Goal: Task Accomplishment & Management: Complete application form

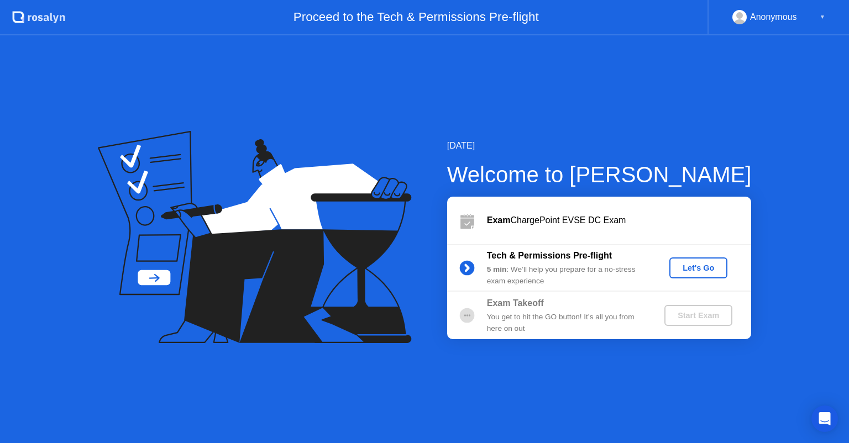
click at [701, 272] on div "Let's Go" at bounding box center [698, 268] width 49 height 9
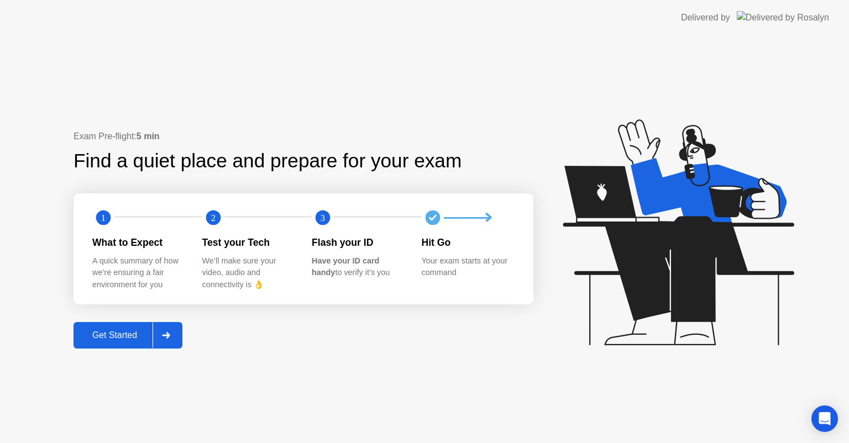
click at [123, 331] on div "Get Started" at bounding box center [115, 336] width 76 height 10
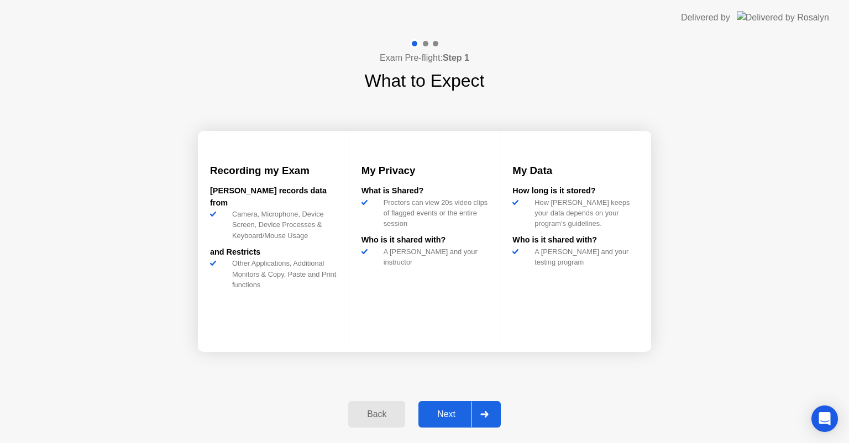
click at [451, 410] on div "Next" at bounding box center [446, 415] width 49 height 10
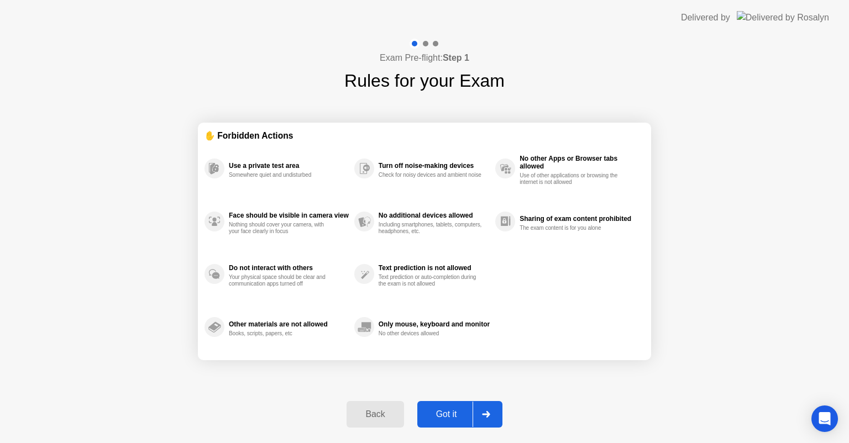
click at [480, 412] on div at bounding box center [486, 414] width 27 height 25
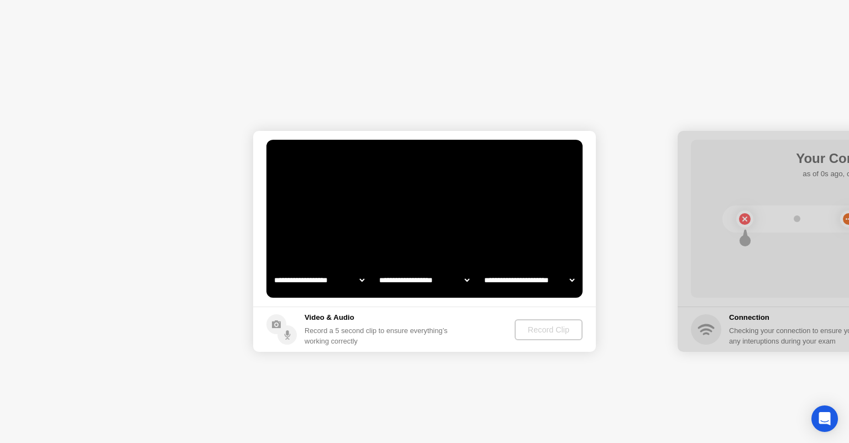
select select "**********"
select select "*******"
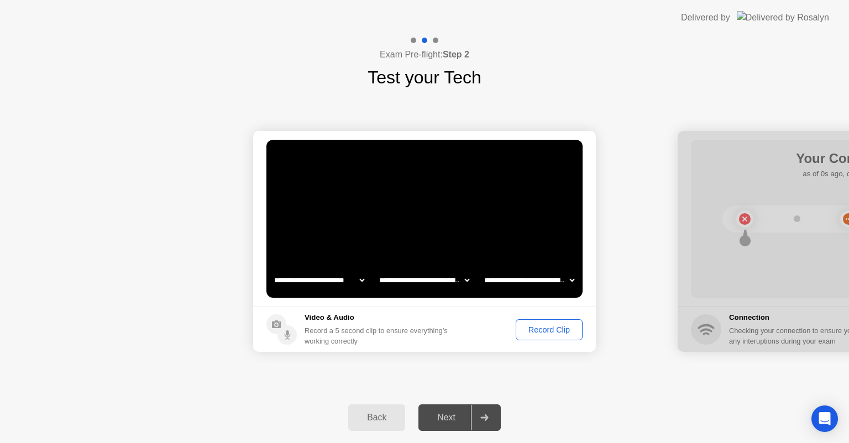
click at [582, 44] on div "Exam Pre-flight: Step 2 Test your Tech" at bounding box center [424, 62] width 849 height 55
click at [546, 334] on div "Record Clip" at bounding box center [549, 330] width 59 height 9
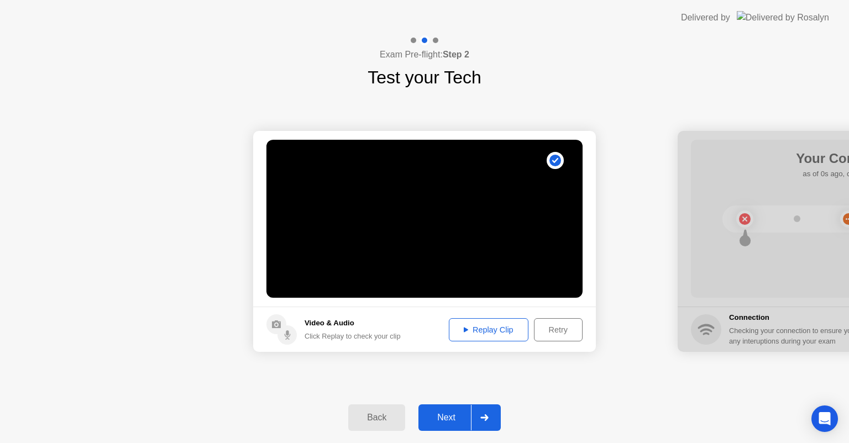
click at [490, 337] on button "Replay Clip" at bounding box center [489, 329] width 80 height 23
click at [508, 334] on div "Replay Clip" at bounding box center [489, 330] width 72 height 9
click at [489, 408] on div at bounding box center [484, 417] width 27 height 25
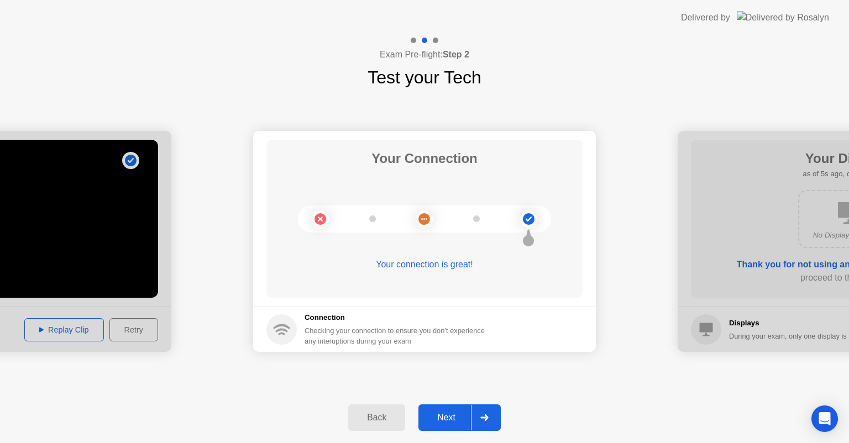
click at [489, 408] on div at bounding box center [484, 417] width 27 height 25
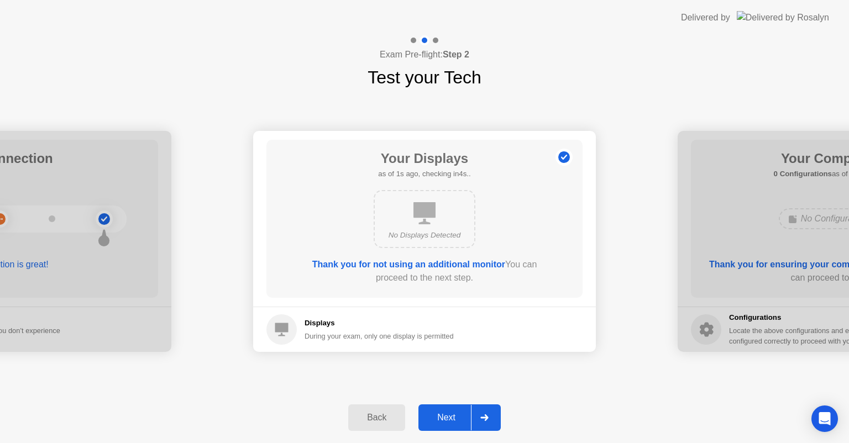
click at [452, 420] on div "Next" at bounding box center [446, 418] width 49 height 10
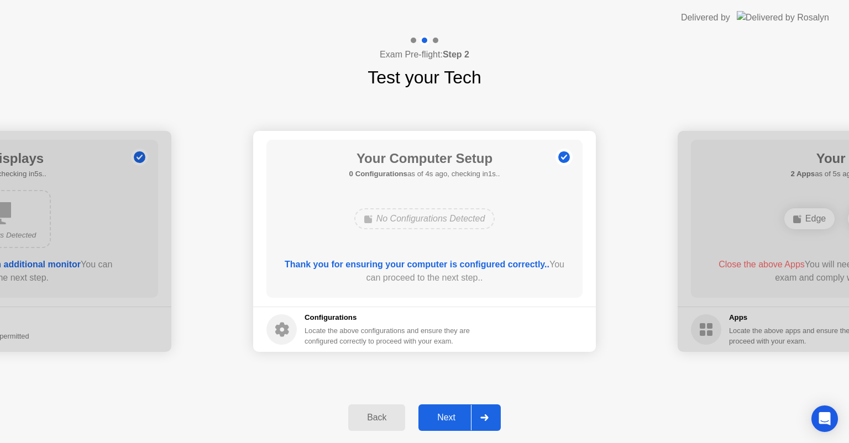
click at [457, 410] on button "Next" at bounding box center [459, 418] width 82 height 27
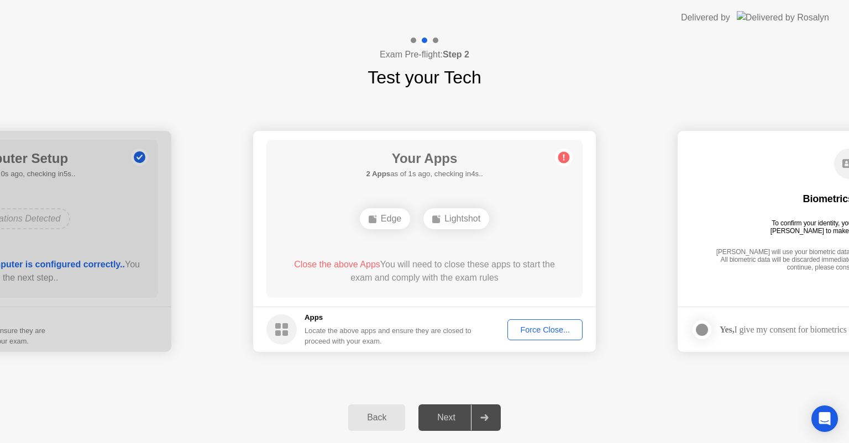
click at [549, 334] on div "Force Close..." at bounding box center [544, 330] width 67 height 9
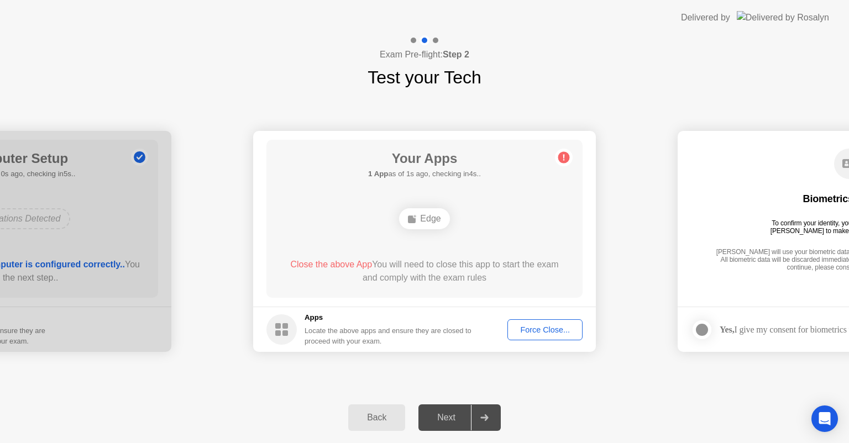
click at [444, 371] on div "**********" at bounding box center [424, 242] width 849 height 302
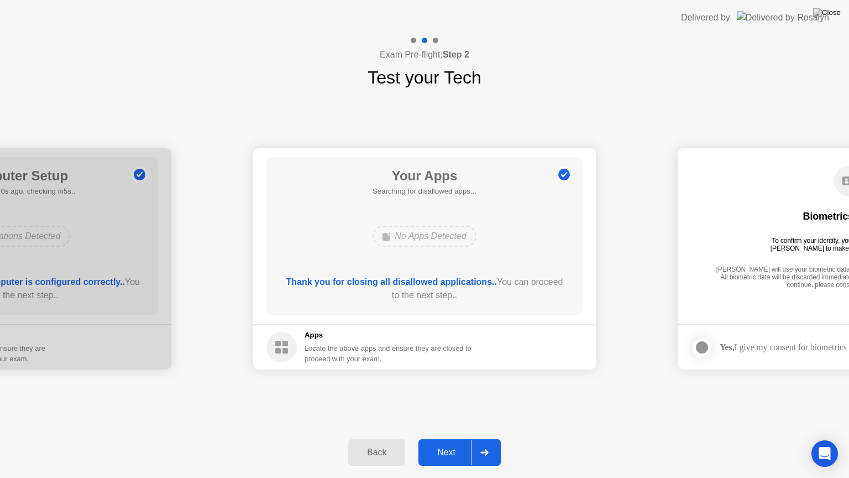
click at [443, 443] on div "Next" at bounding box center [446, 452] width 49 height 10
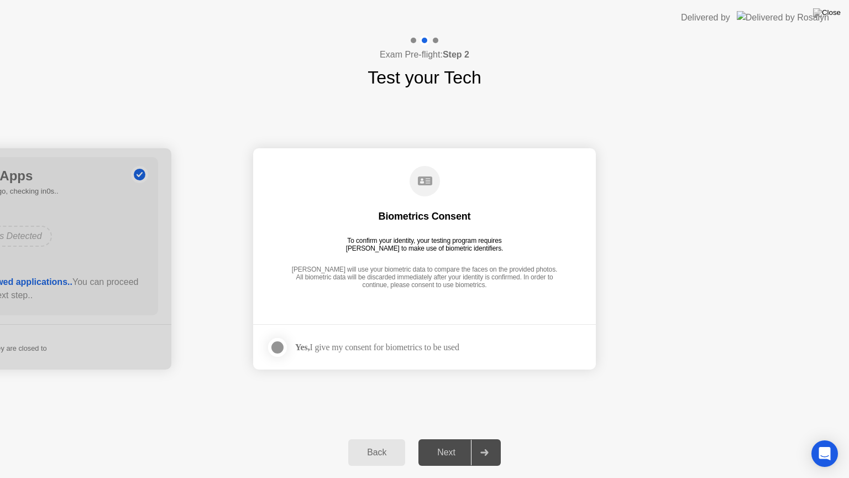
click at [277, 348] on div at bounding box center [277, 346] width 13 height 13
click at [443, 443] on div "Next" at bounding box center [446, 452] width 49 height 10
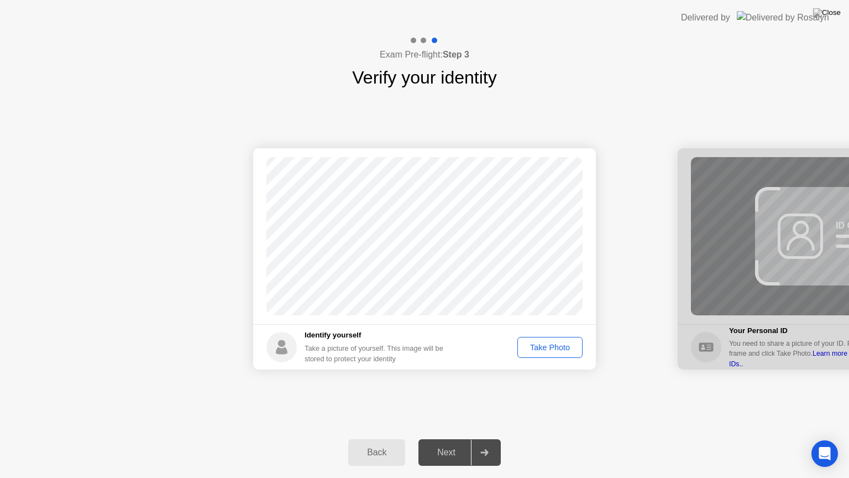
click at [523, 350] on div "Take Photo" at bounding box center [549, 347] width 57 height 9
click at [432, 443] on div "Next" at bounding box center [446, 452] width 49 height 10
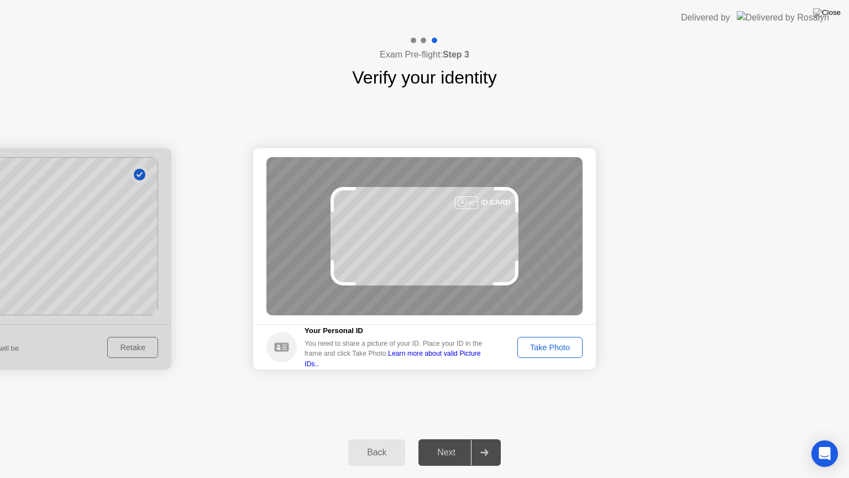
click at [569, 343] on div "Take Photo" at bounding box center [549, 347] width 57 height 9
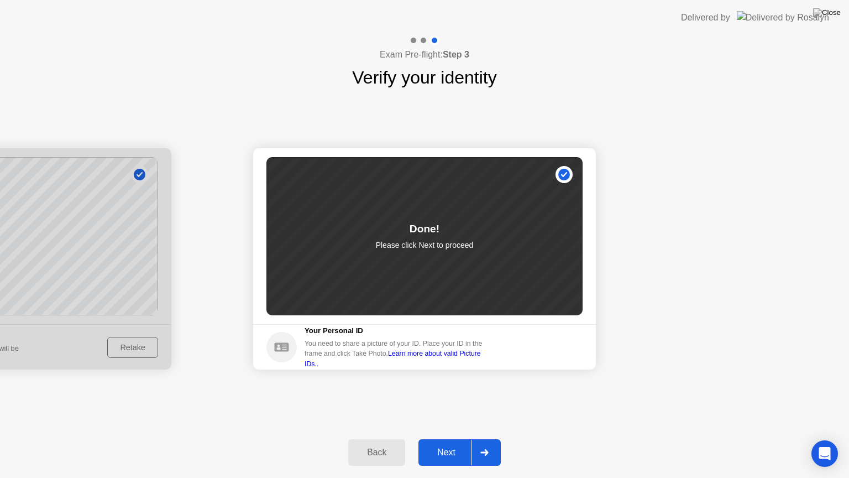
click at [445, 443] on button "Next" at bounding box center [459, 452] width 82 height 27
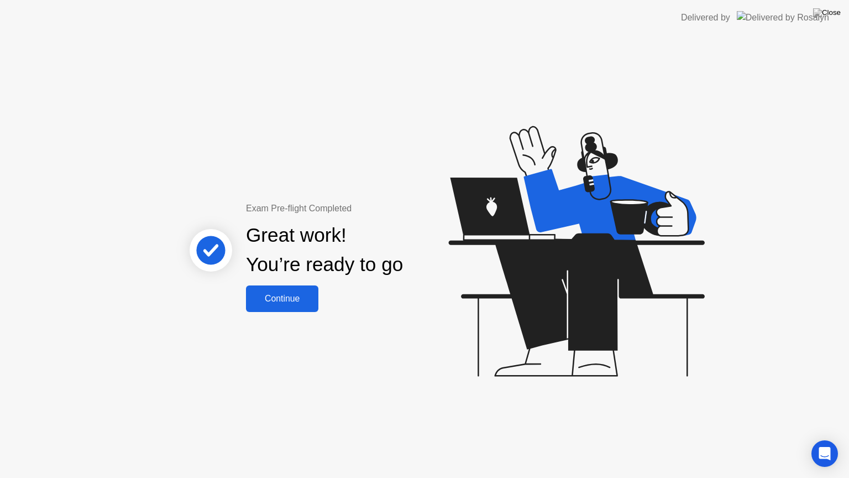
click at [274, 303] on div "Continue" at bounding box center [282, 298] width 66 height 10
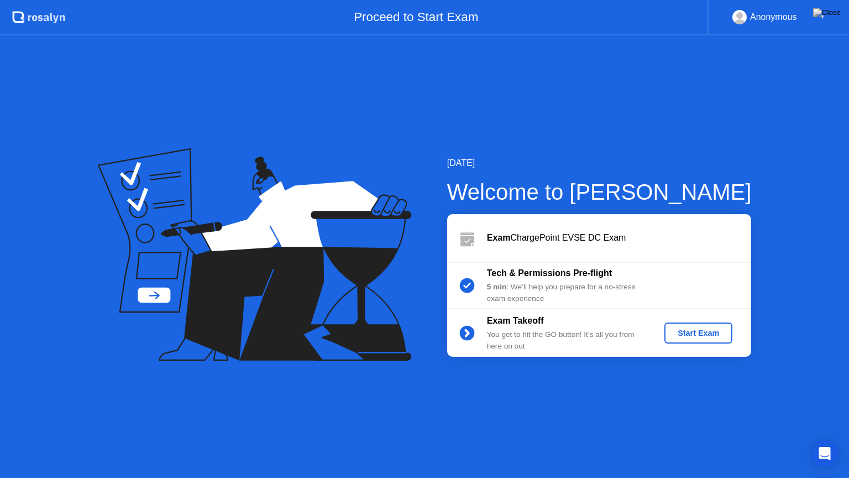
click at [705, 336] on div "Start Exam" at bounding box center [698, 332] width 59 height 9
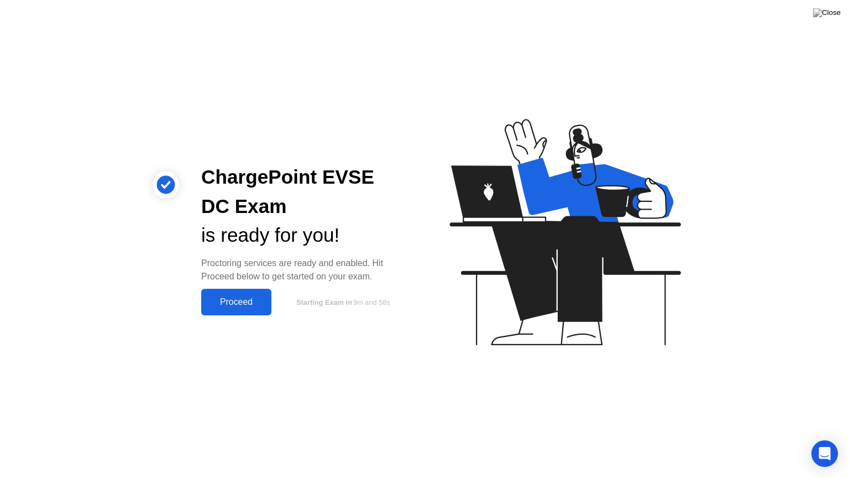
click at [239, 297] on div "Proceed" at bounding box center [236, 302] width 64 height 10
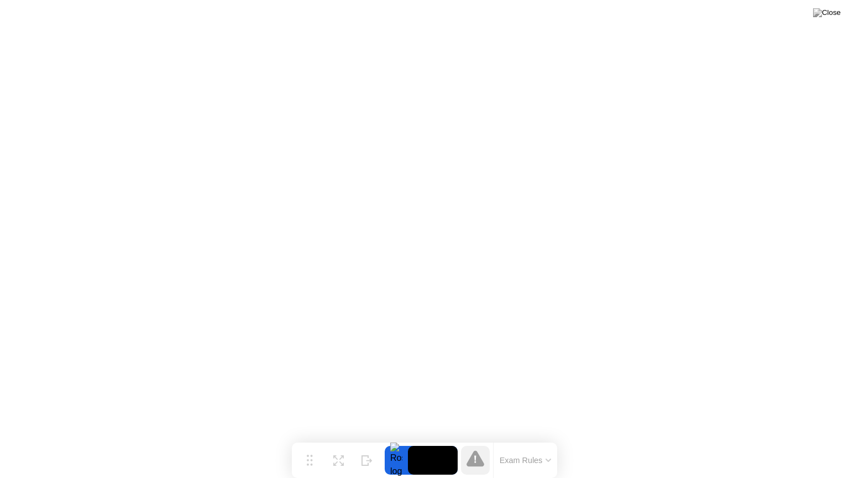
click at [547, 443] on button "Exam Rules" at bounding box center [525, 460] width 59 height 10
click at [555, 443] on button "Exam Rules" at bounding box center [525, 460] width 59 height 10
